Goal: Task Accomplishment & Management: Manage account settings

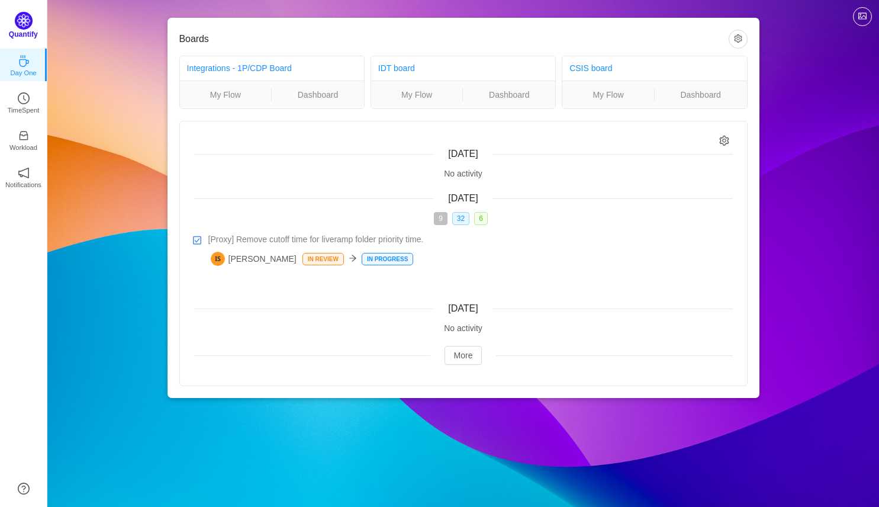
click at [22, 22] on img at bounding box center [24, 21] width 18 height 18
click at [405, 96] on link "My Flow" at bounding box center [417, 94] width 92 height 13
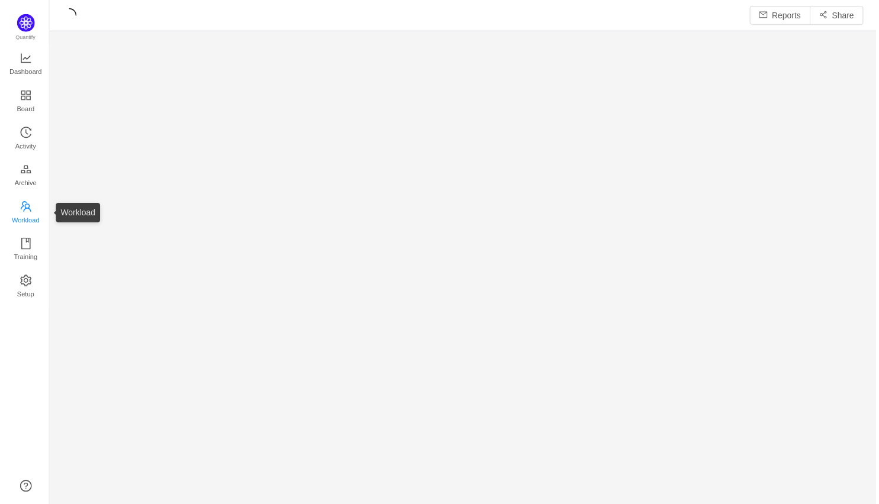
scroll to position [507, 832]
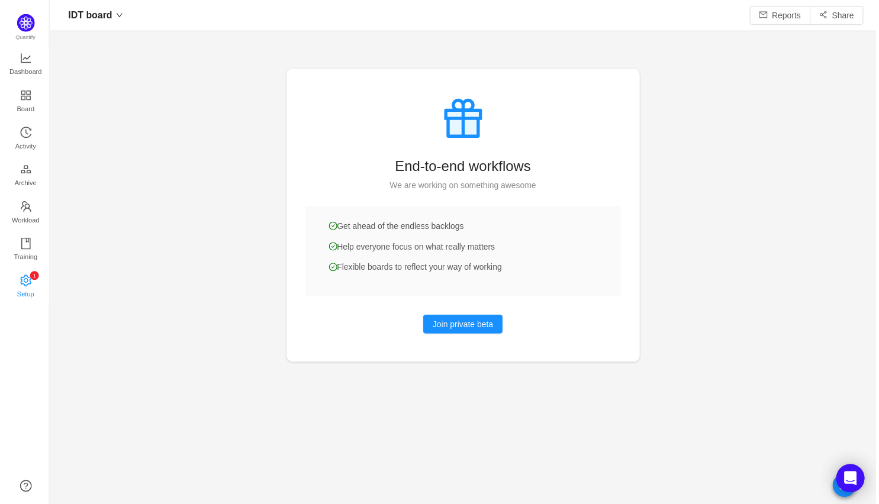
scroll to position [504, 832]
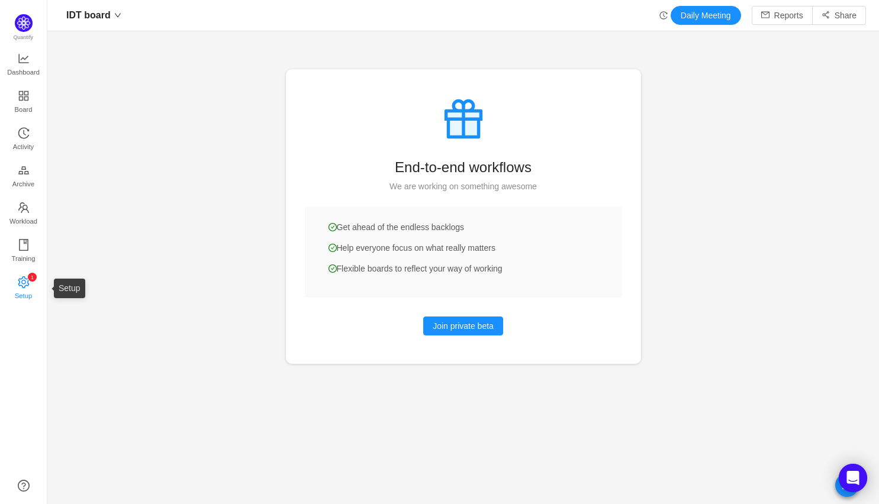
click at [18, 287] on span "Setup" at bounding box center [23, 296] width 17 height 24
click at [27, 286] on span "Setup" at bounding box center [23, 296] width 17 height 24
click at [24, 91] on link "Board" at bounding box center [24, 103] width 12 height 24
click at [109, 15] on span "IDT board" at bounding box center [88, 15] width 44 height 19
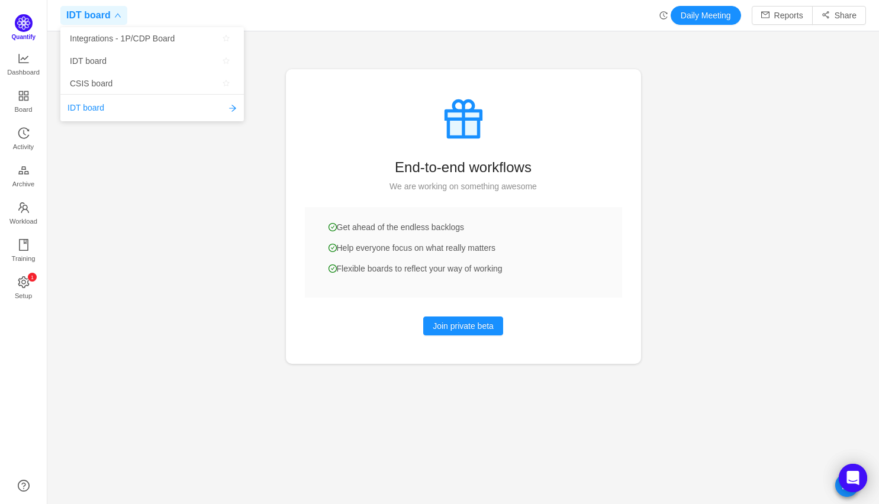
click at [16, 24] on img at bounding box center [24, 23] width 18 height 18
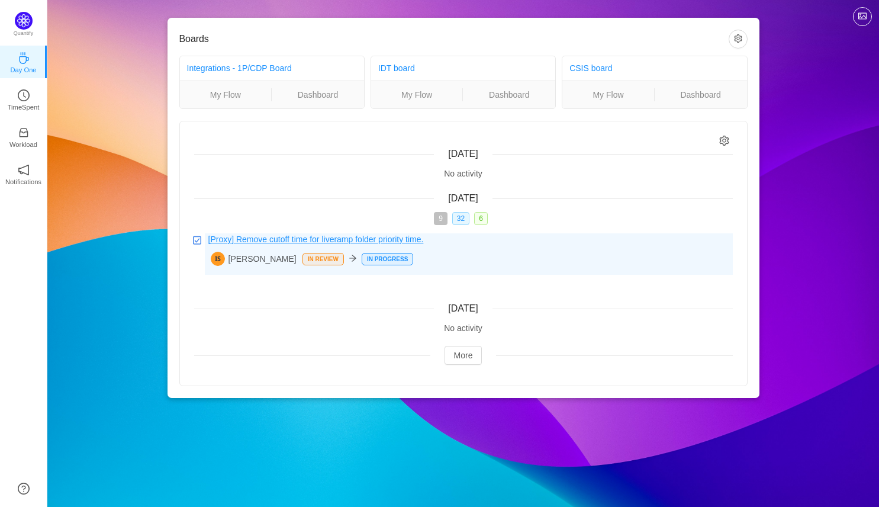
click at [282, 242] on span "[Proxy] Remove cutoff time for liveramp folder priority time." at bounding box center [315, 239] width 215 height 12
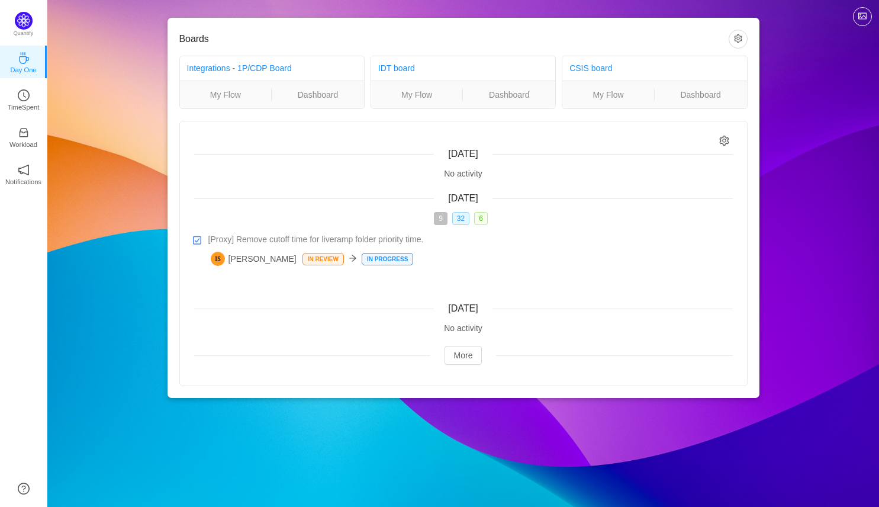
click at [152, 246] on div "Boards Integrations - 1P/CDP Board My Flow Dashboard IDT board My Flow Dashboar…" at bounding box center [463, 208] width 832 height 417
